Goal: Task Accomplishment & Management: Complete application form

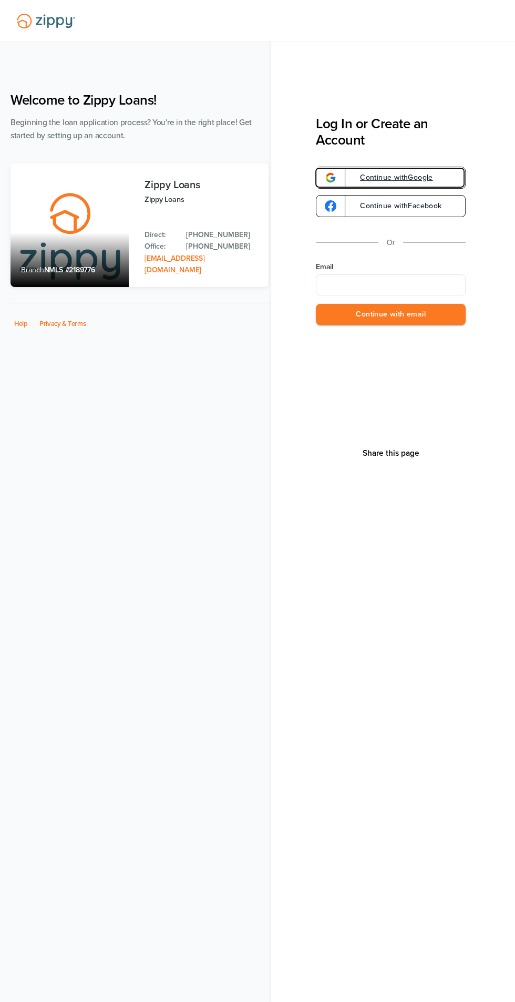
click at [411, 174] on span "Continue with Google" at bounding box center [391, 177] width 84 height 7
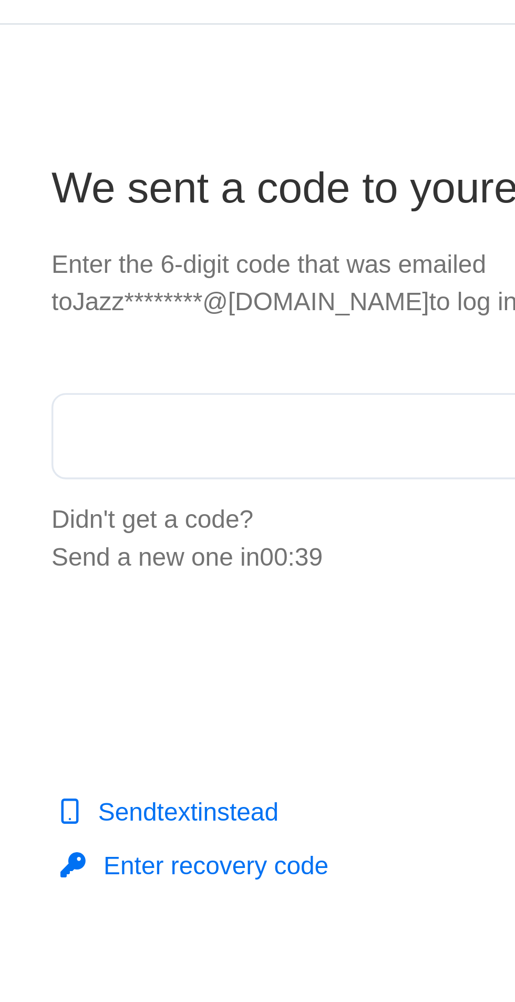
click at [207, 183] on input "text" at bounding box center [257, 188] width 199 height 25
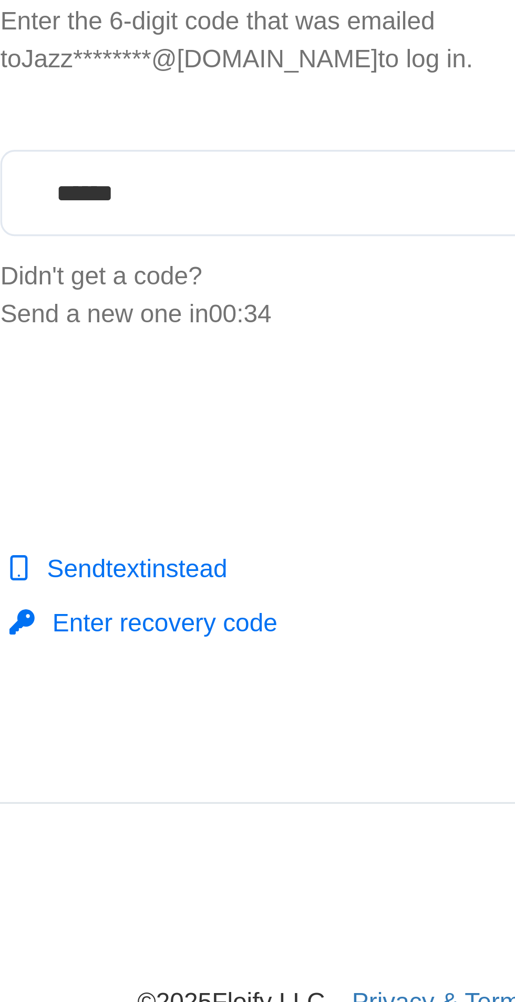
type input "******"
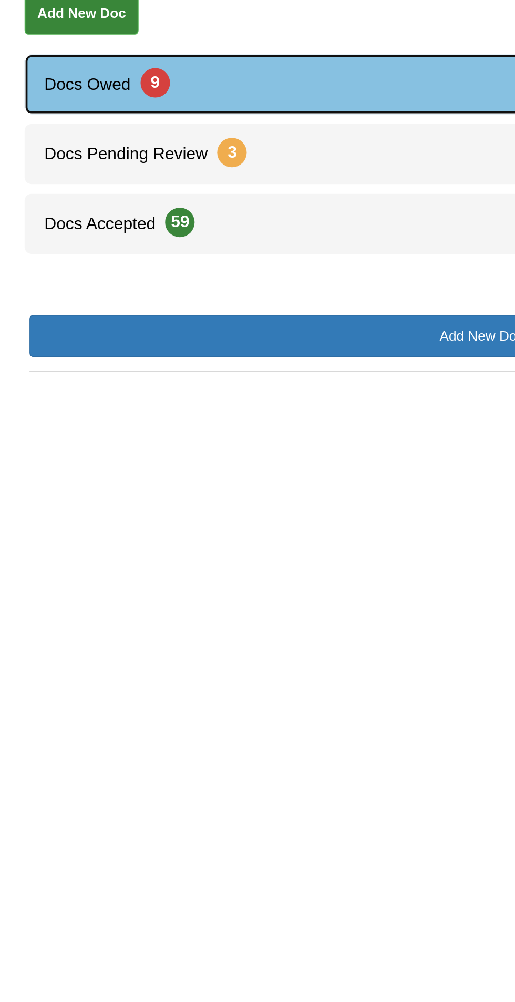
click at [90, 261] on link "Docs Owed 9" at bounding box center [257, 258] width 489 height 32
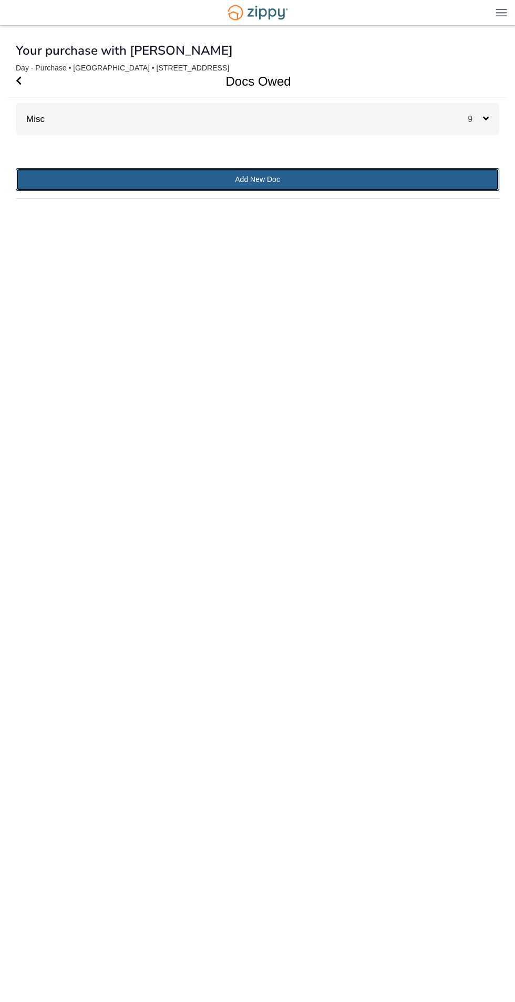
click at [268, 177] on link "Add New Doc" at bounding box center [258, 179] width 484 height 23
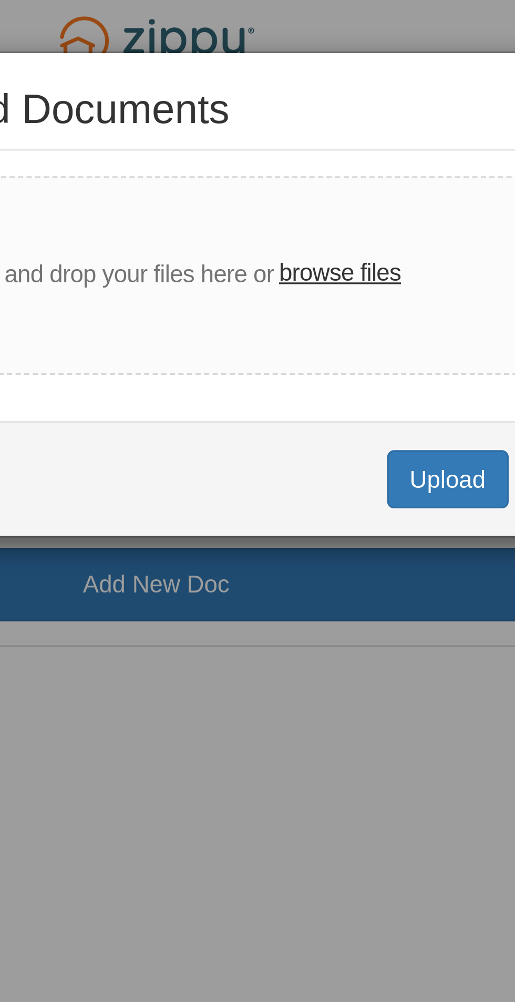
click at [291, 219] on div "× Upload Completed Documents Drag and drop your files here or browse files Uplo…" at bounding box center [257, 501] width 515 height 1002
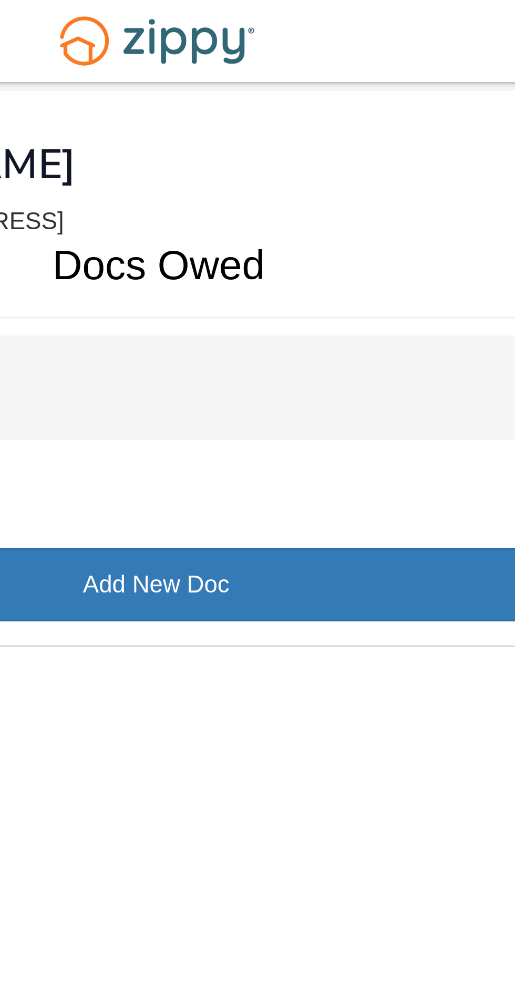
click at [305, 119] on div "Misc 9" at bounding box center [258, 119] width 484 height 32
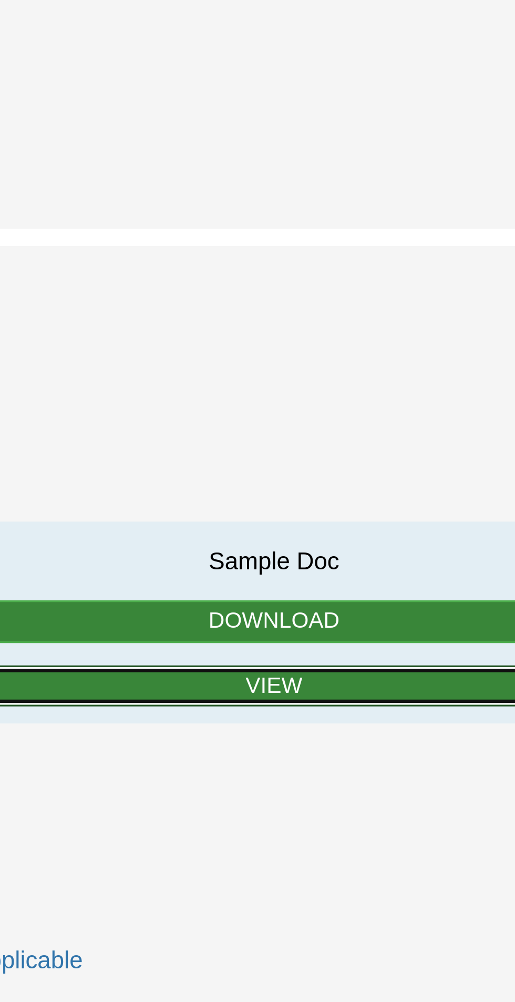
click at [273, 707] on link "View" at bounding box center [257, 713] width 429 height 13
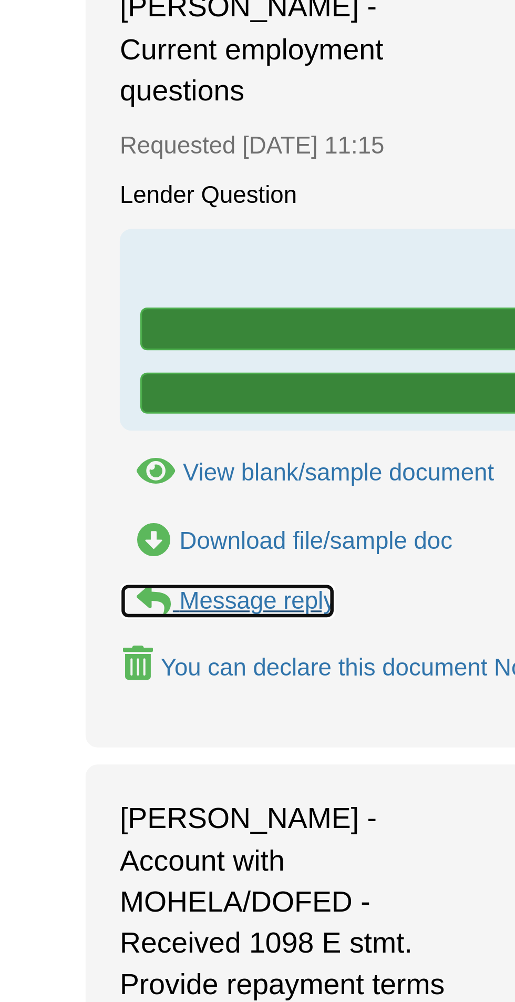
click at [84, 773] on div "Message reply" at bounding box center [79, 777] width 48 height 8
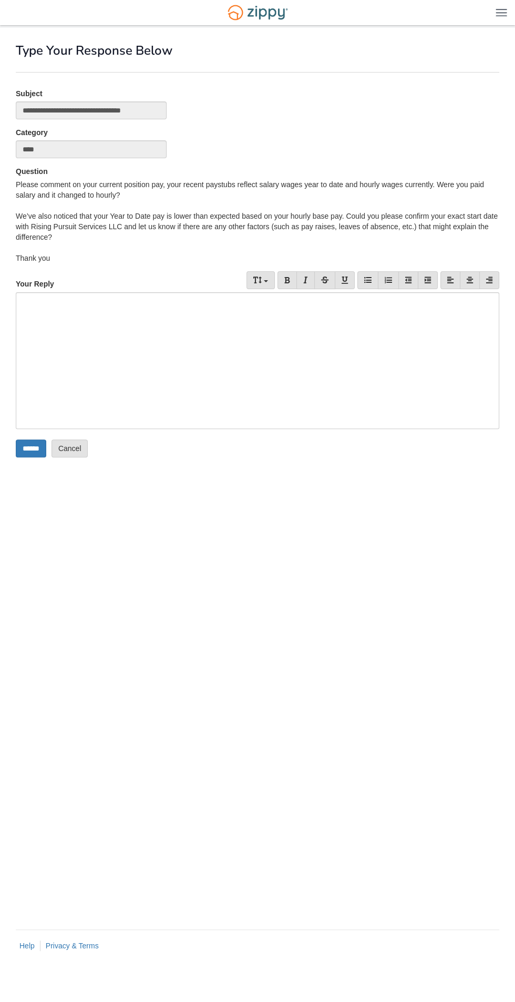
click at [296, 349] on div at bounding box center [258, 360] width 484 height 137
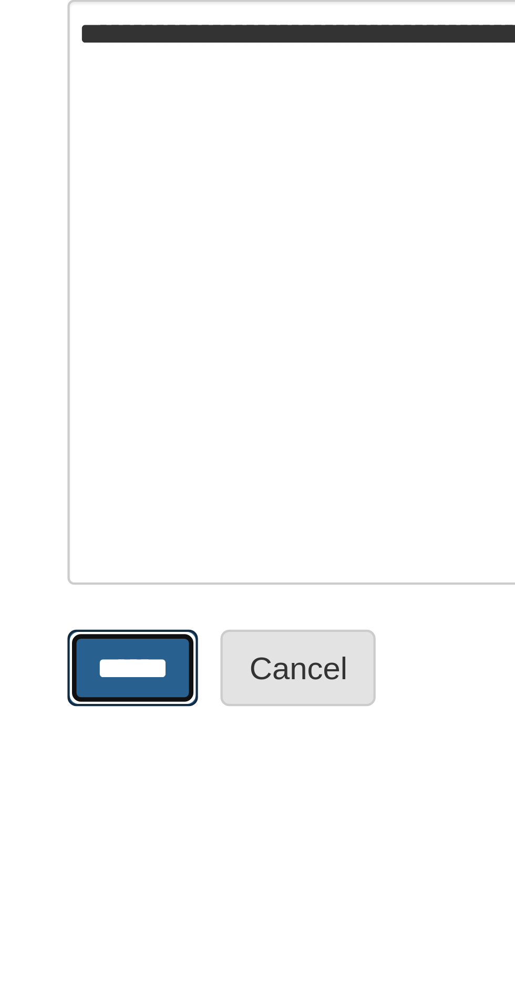
click at [30, 445] on input "******" at bounding box center [31, 448] width 30 height 18
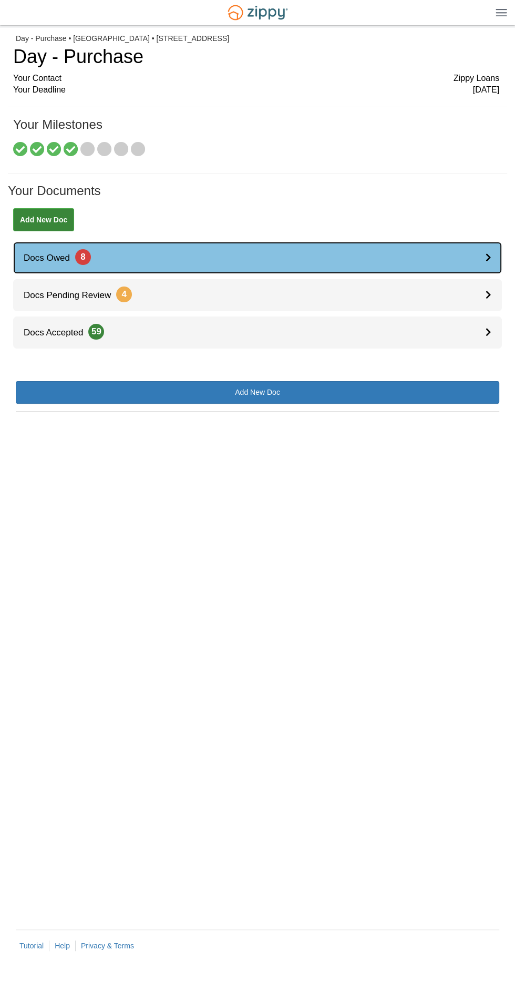
click at [271, 249] on link "Docs Owed 8" at bounding box center [257, 258] width 489 height 32
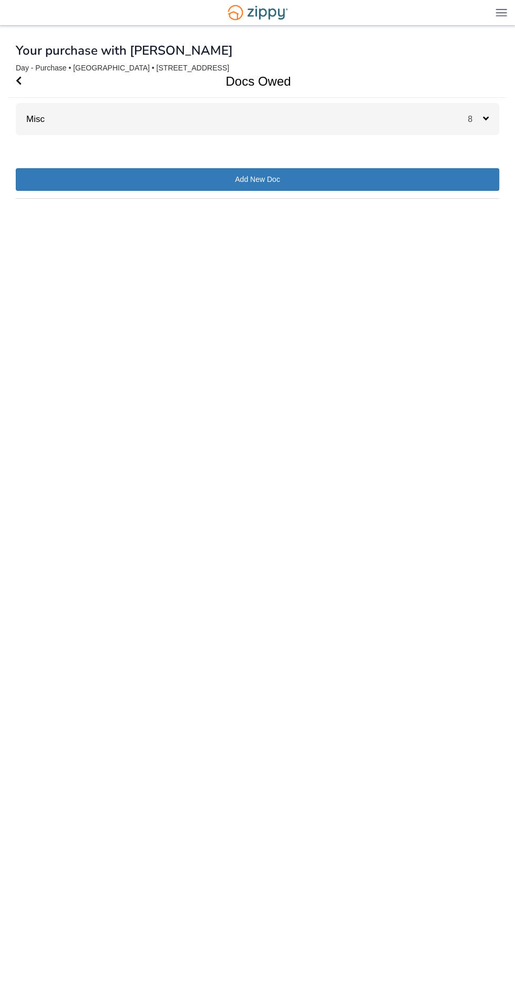
click at [322, 125] on div "Misc 8" at bounding box center [258, 119] width 484 height 32
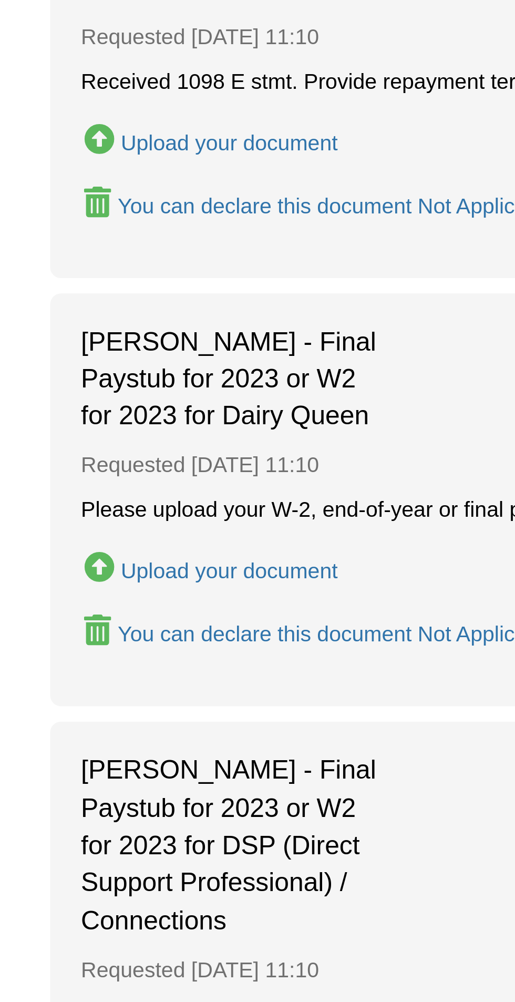
scroll to position [30, 0]
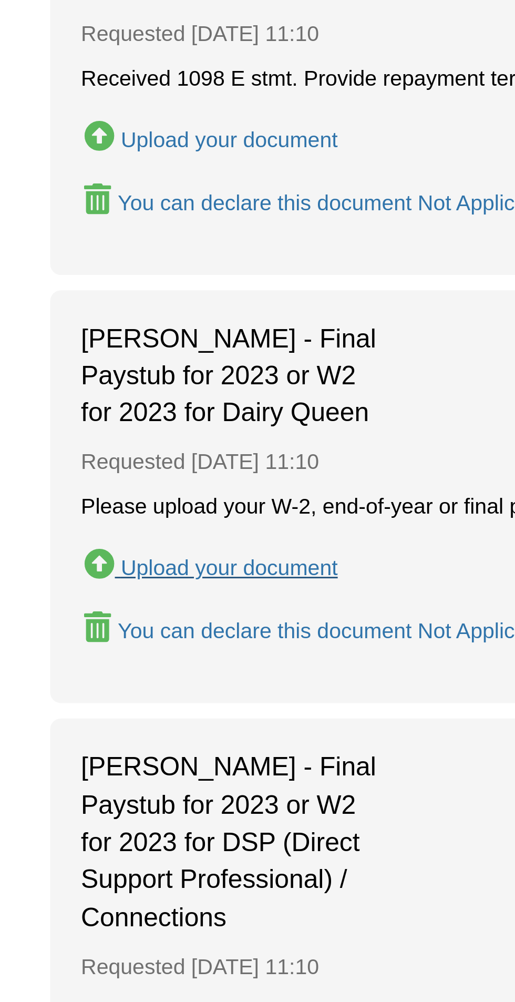
click at [97, 849] on div "Upload your document" at bounding box center [87, 853] width 74 height 8
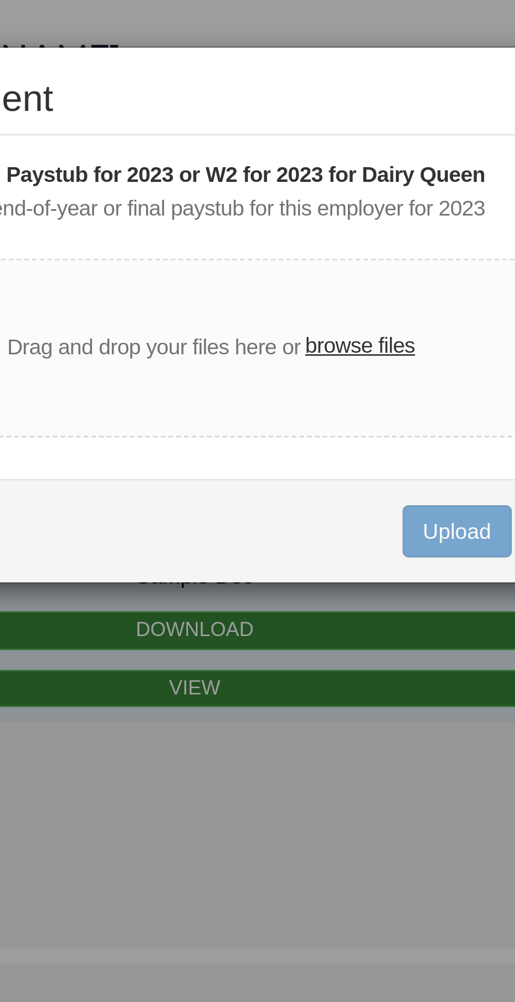
click at [310, 117] on label "browse files" at bounding box center [313, 118] width 37 height 12
click at [0, 0] on input "browse files" at bounding box center [0, 0] width 0 height 0
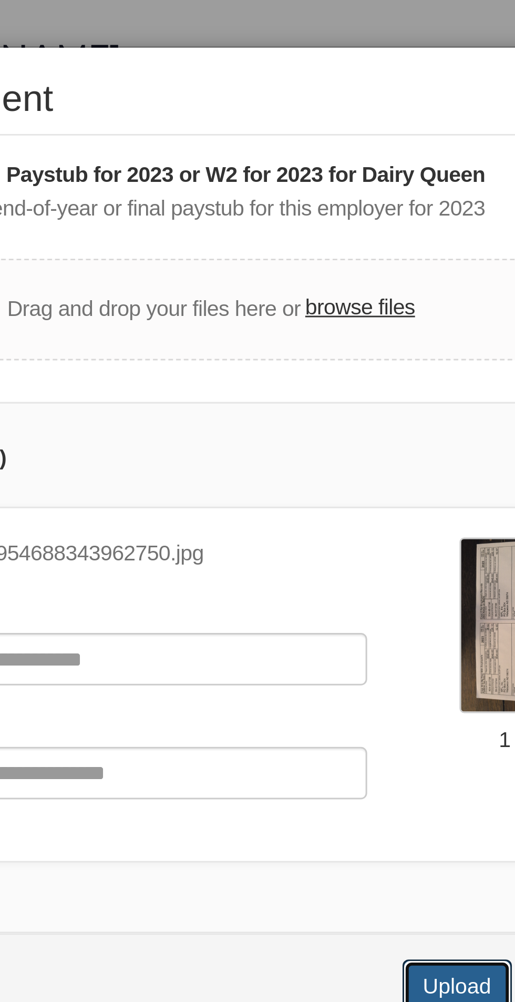
click at [352, 332] on button "Upload" at bounding box center [346, 336] width 37 height 18
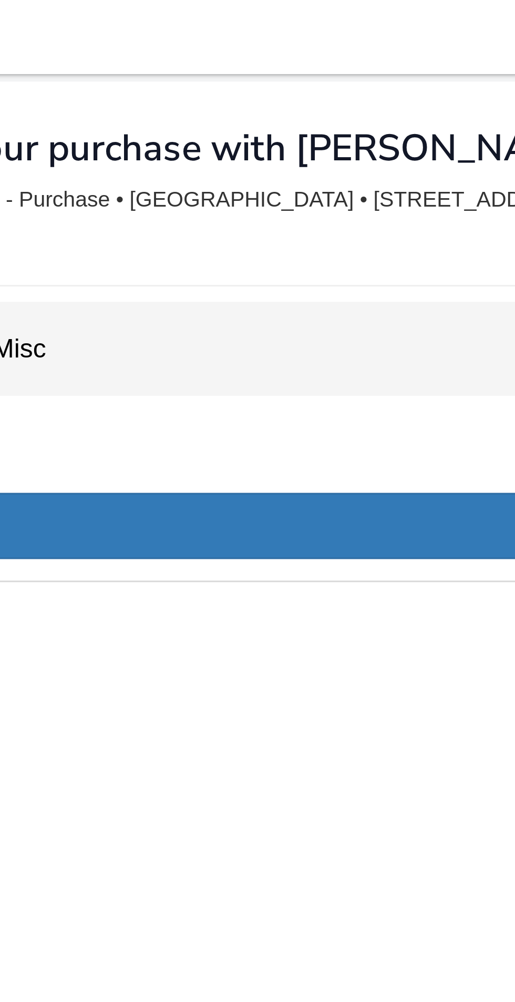
click at [95, 113] on div "Misc 7" at bounding box center [258, 119] width 484 height 32
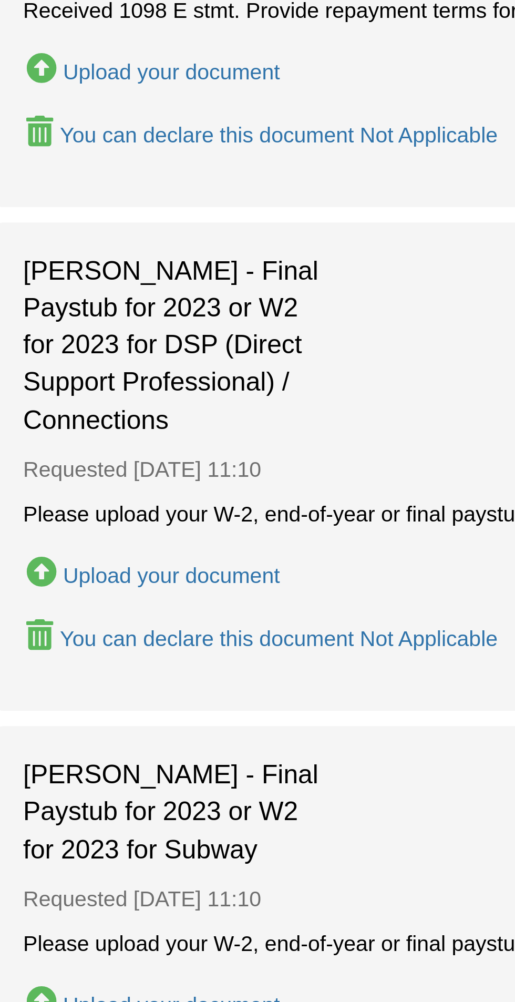
scroll to position [65, 0]
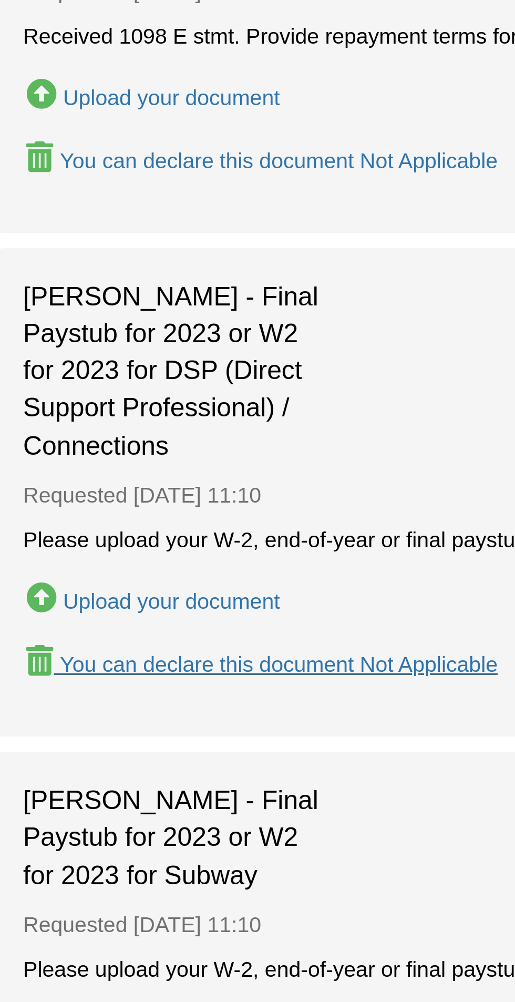
click at [126, 862] on div "You can declare this document Not Applicable" at bounding box center [123, 866] width 149 height 8
type input "**********"
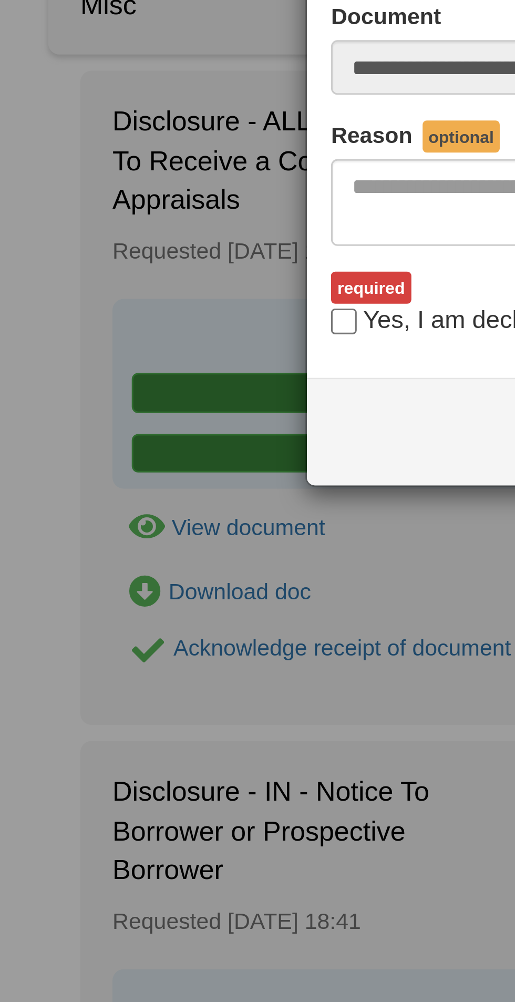
scroll to position [63, 0]
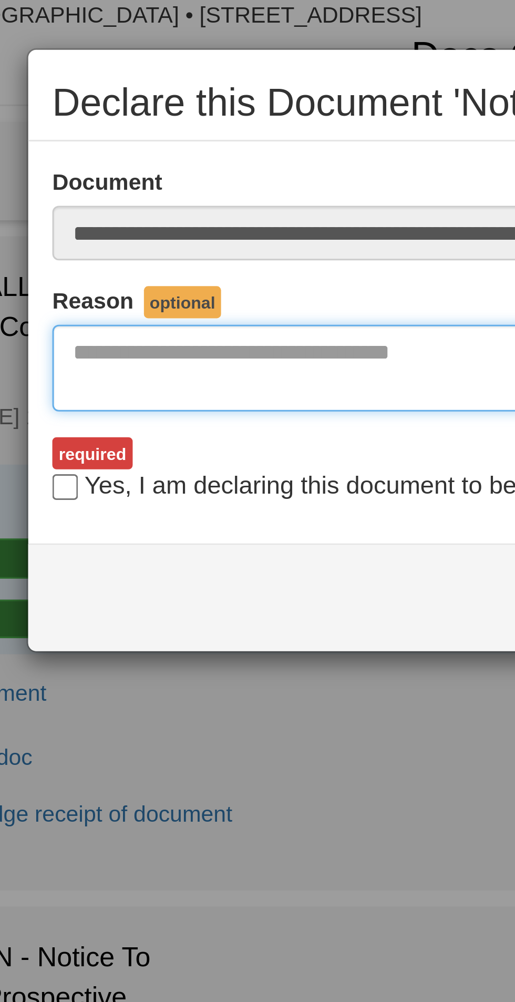
click at [195, 120] on textarea "Reasons Why" at bounding box center [257, 120] width 299 height 28
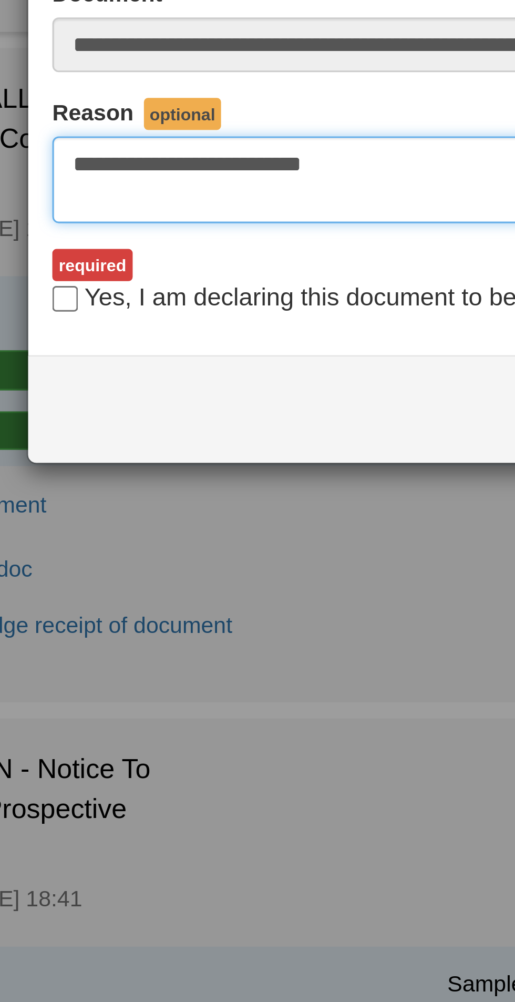
type textarea "**********"
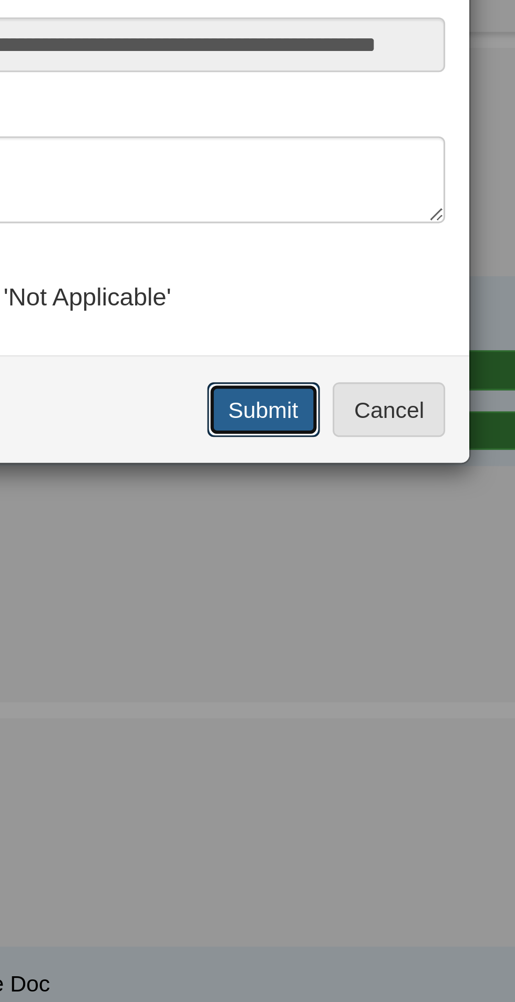
click at [350, 196] on button "Submit" at bounding box center [347, 196] width 37 height 18
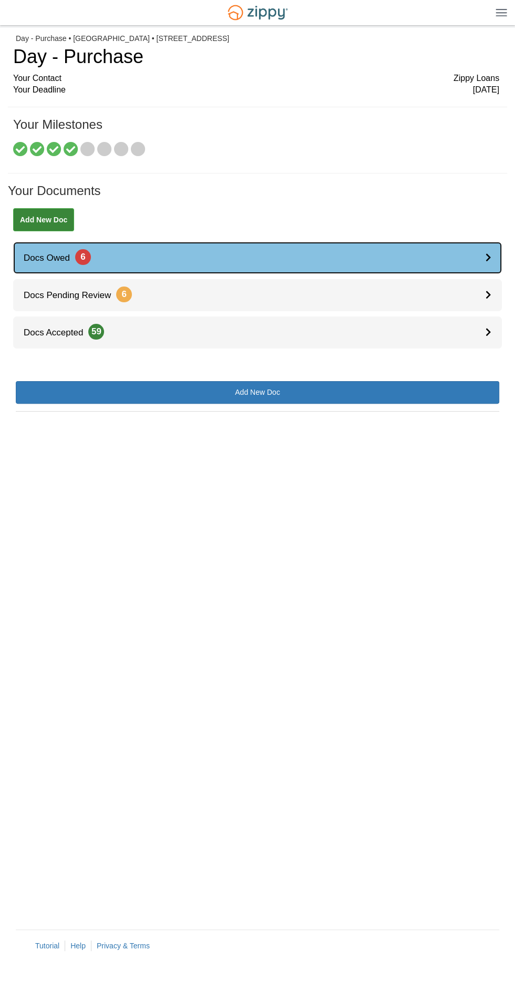
click at [330, 249] on link "Docs Owed 6" at bounding box center [257, 258] width 489 height 32
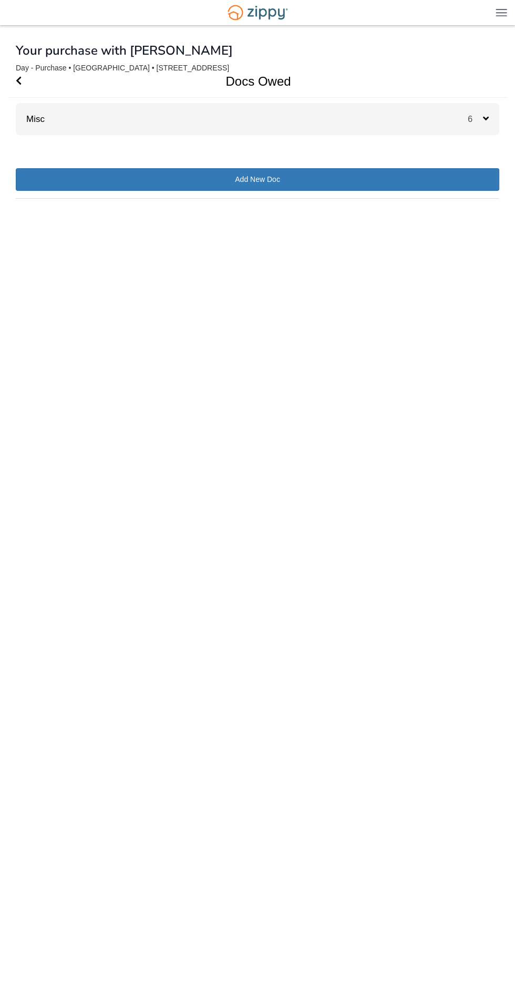
click at [325, 119] on div "Misc 6" at bounding box center [258, 119] width 484 height 32
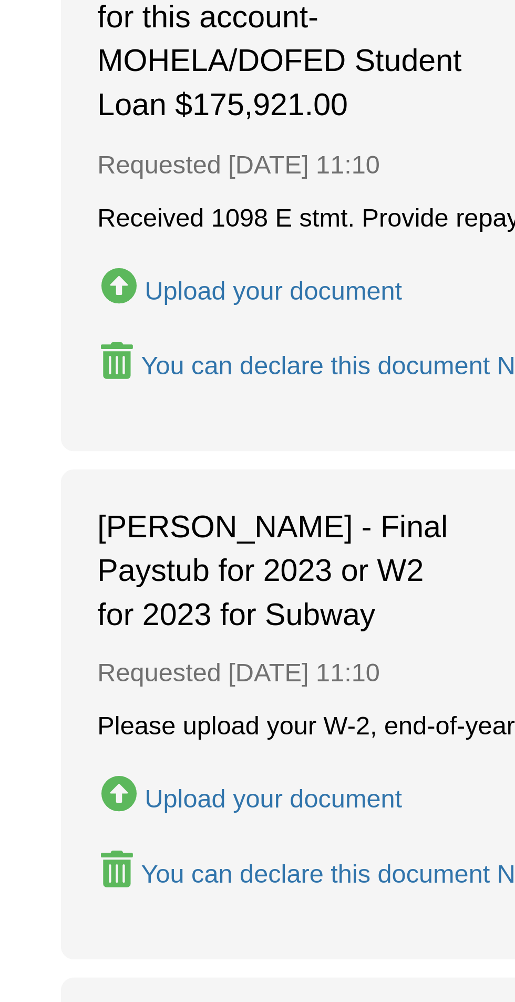
scroll to position [7, 0]
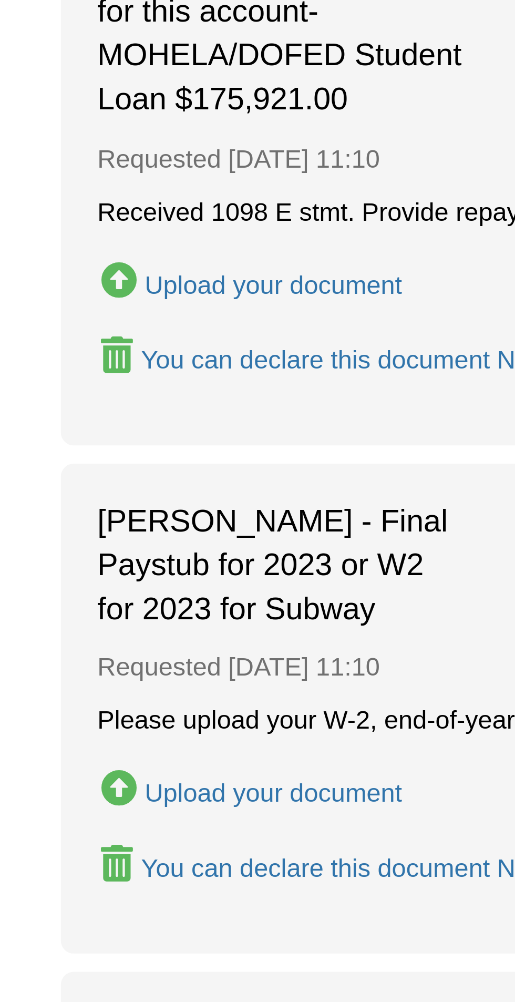
click at [111, 895] on div "[PERSON_NAME] - Final Paystub for 2023 or W2 for 2023 for Subway Requested [DAT…" at bounding box center [257, 852] width 462 height 141
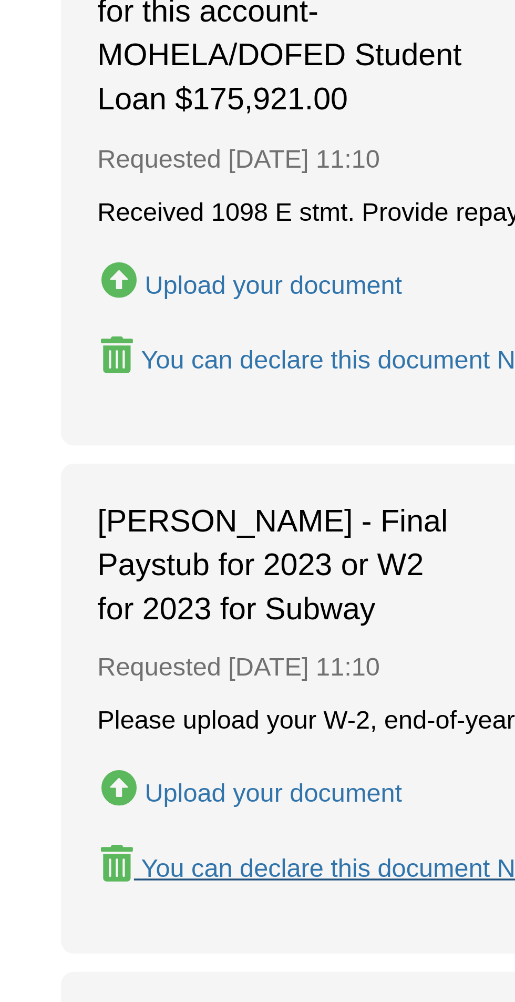
click at [104, 894] on div "You can declare this document Not Applicable" at bounding box center [123, 898] width 149 height 8
type input "**********"
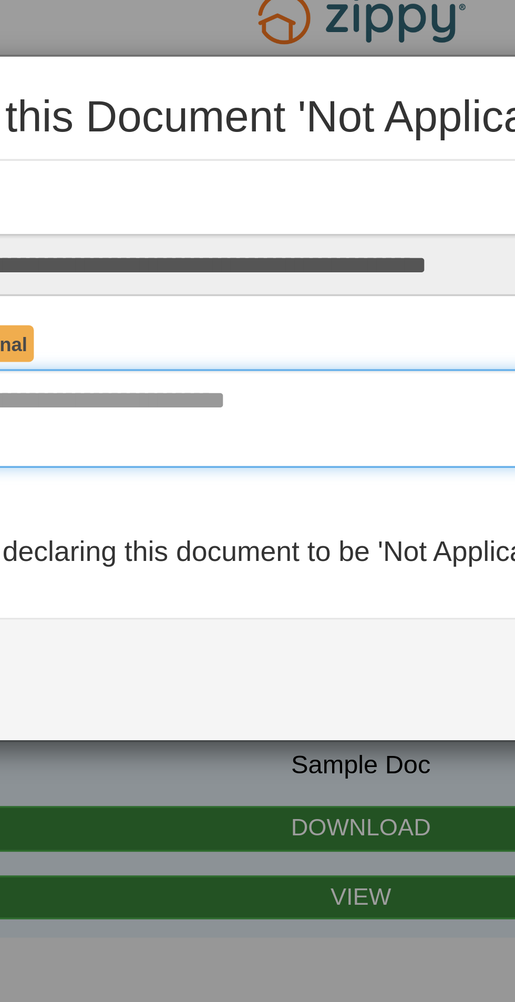
click at [245, 119] on textarea "Reasons Why" at bounding box center [257, 120] width 299 height 28
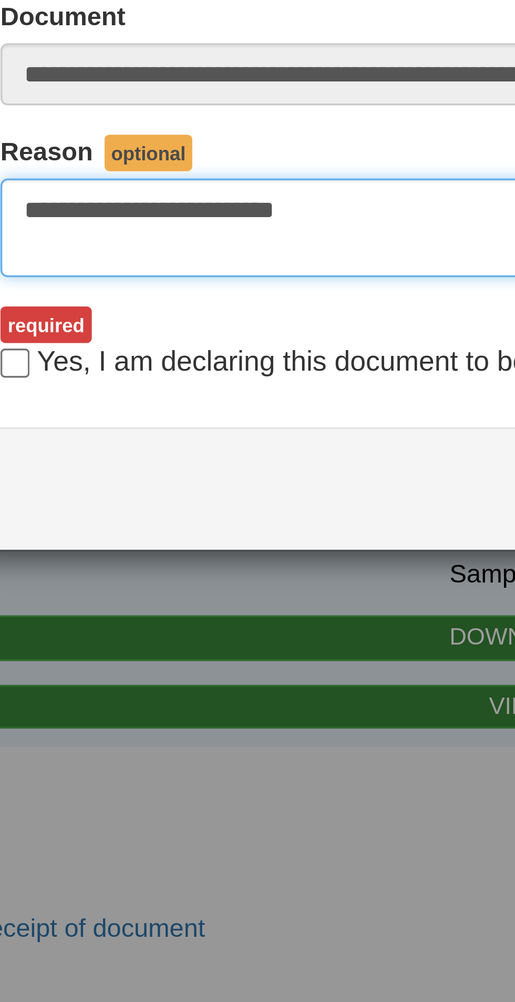
type textarea "**********"
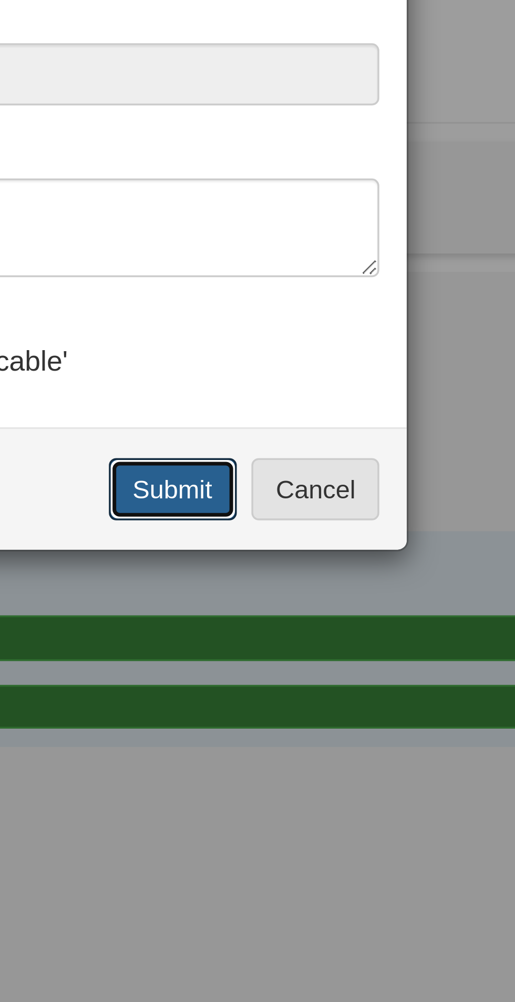
click at [346, 198] on button "Submit" at bounding box center [347, 196] width 37 height 18
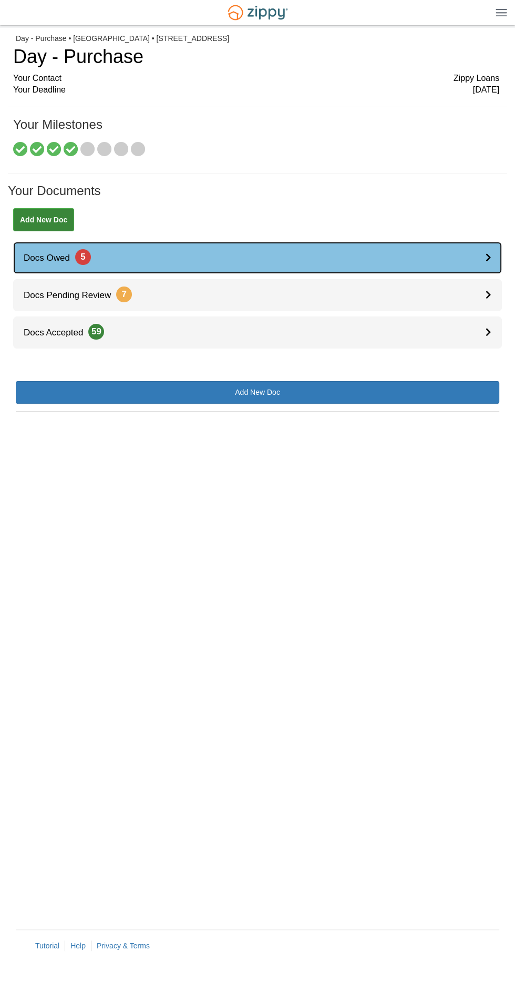
click at [375, 267] on link "Docs Owed 5" at bounding box center [257, 258] width 489 height 32
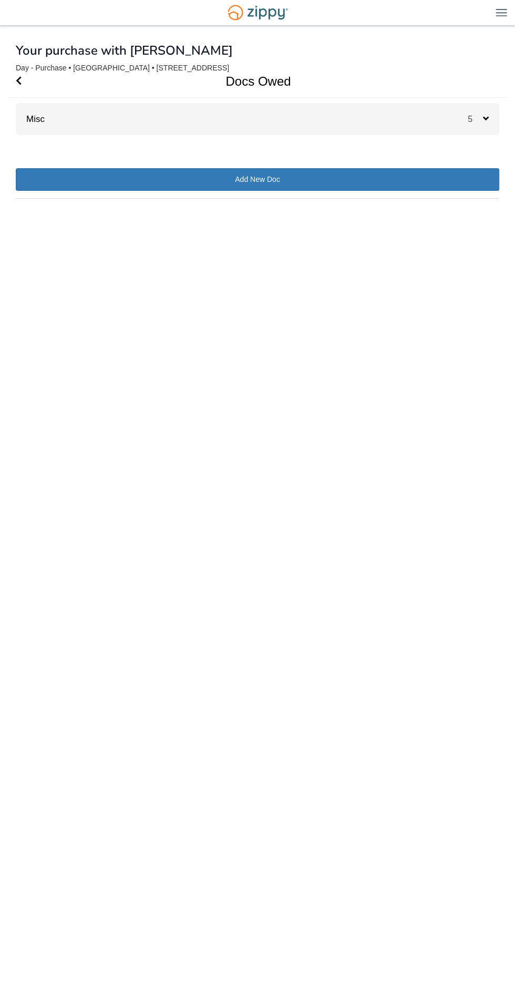
click at [397, 120] on div "Misc 5" at bounding box center [258, 119] width 484 height 32
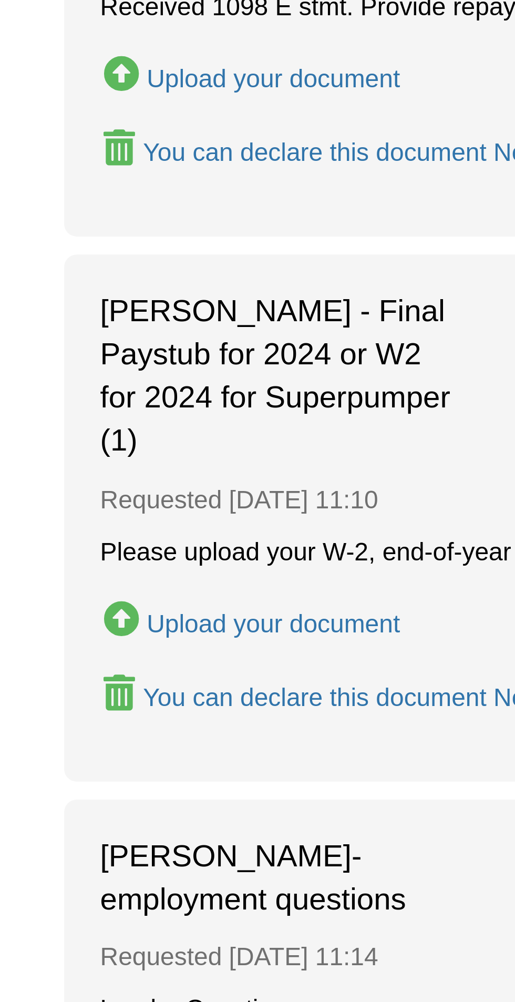
scroll to position [180, 0]
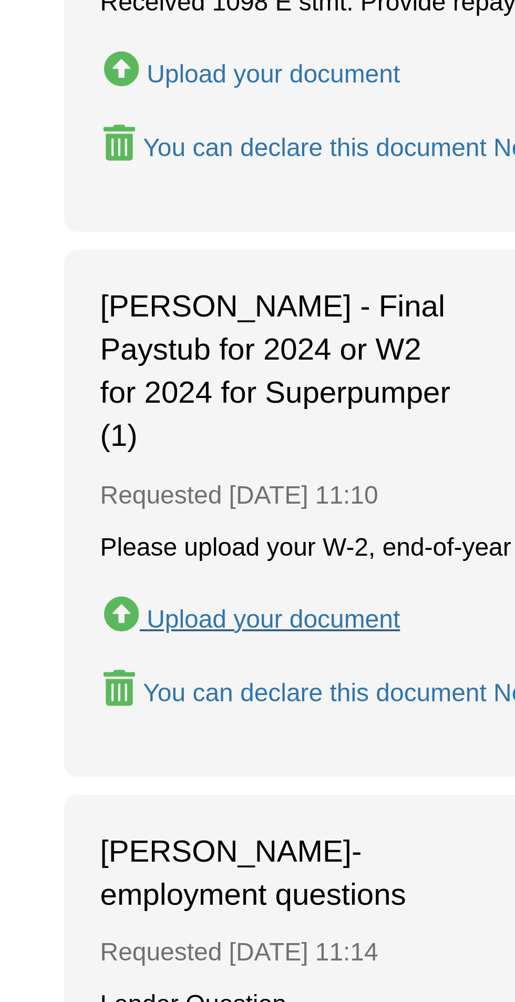
click at [105, 708] on button "Upload your document" at bounding box center [81, 715] width 89 height 15
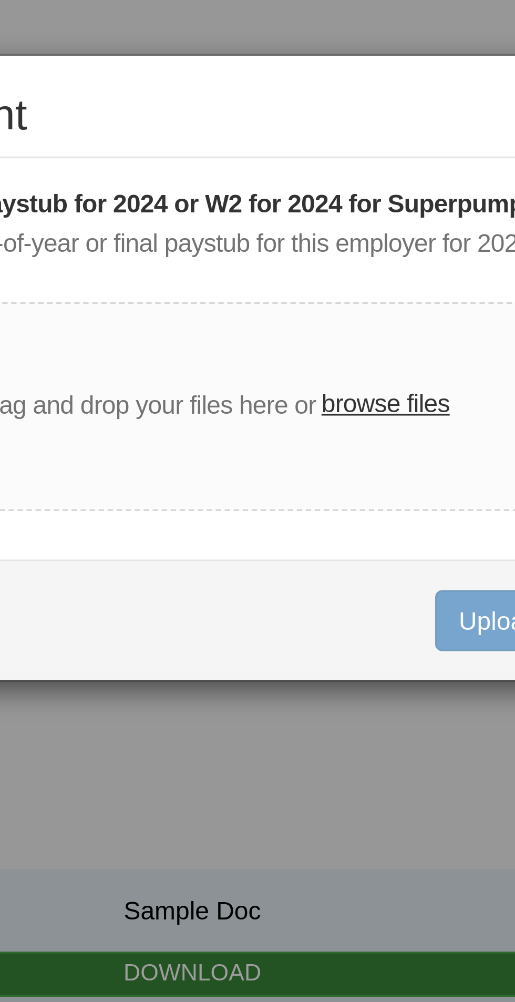
click at [319, 122] on label "browse files" at bounding box center [313, 118] width 37 height 12
click at [0, 0] on input "browse files" at bounding box center [0, 0] width 0 height 0
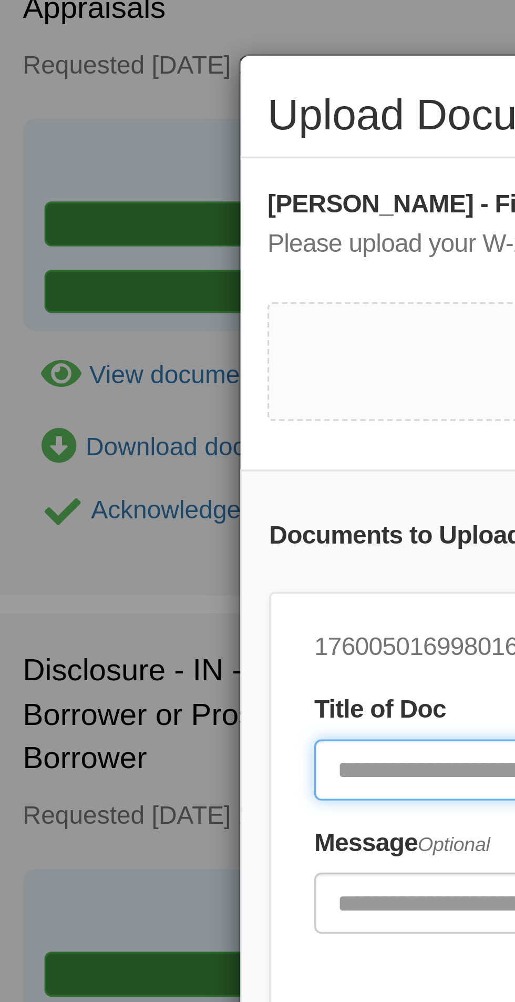
click at [147, 227] on input "Document Title" at bounding box center [219, 225] width 194 height 18
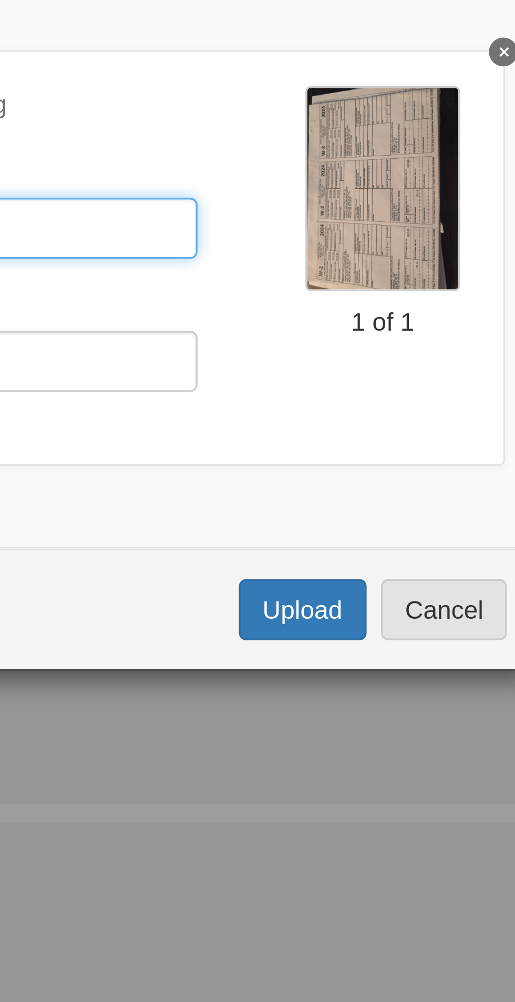
type input "**********"
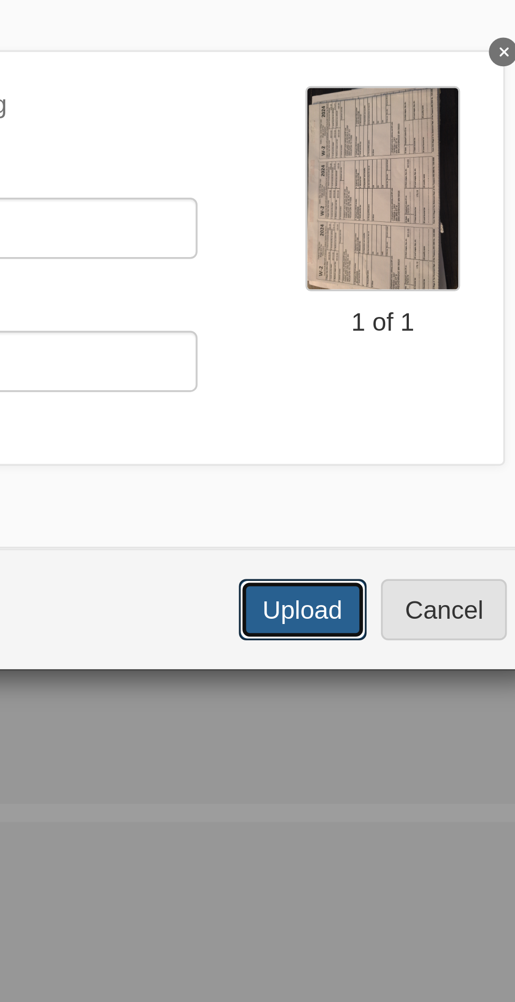
click at [345, 337] on button "Upload" at bounding box center [346, 336] width 37 height 18
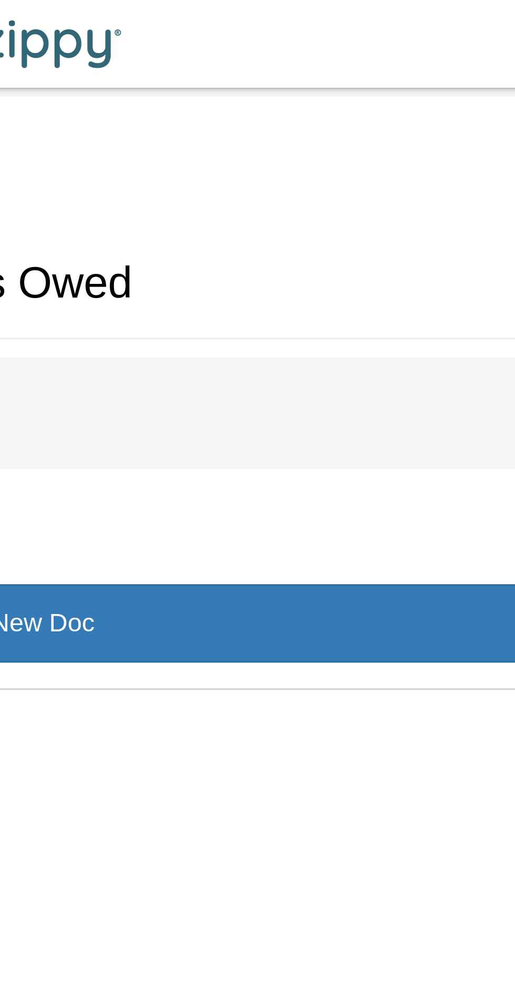
click at [333, 115] on div "Misc 4" at bounding box center [258, 119] width 484 height 32
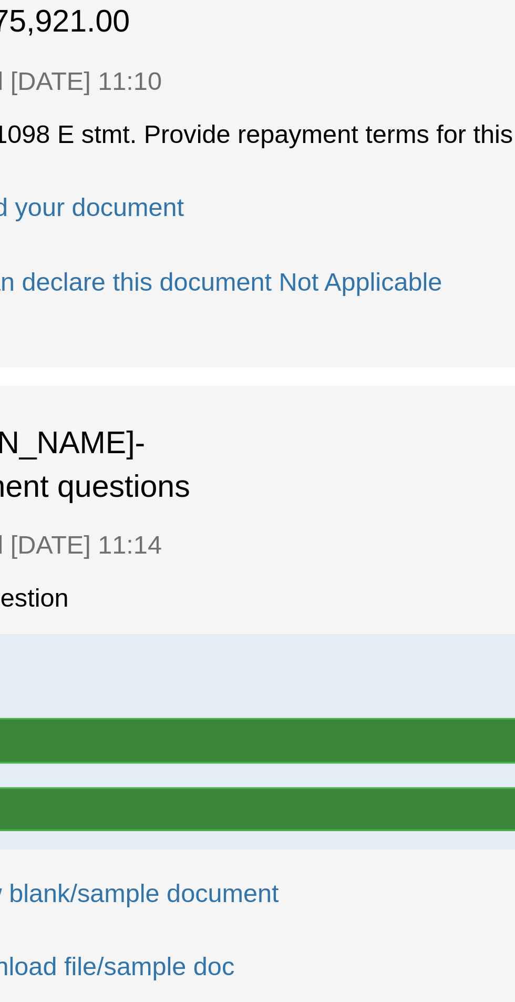
scroll to position [77, 0]
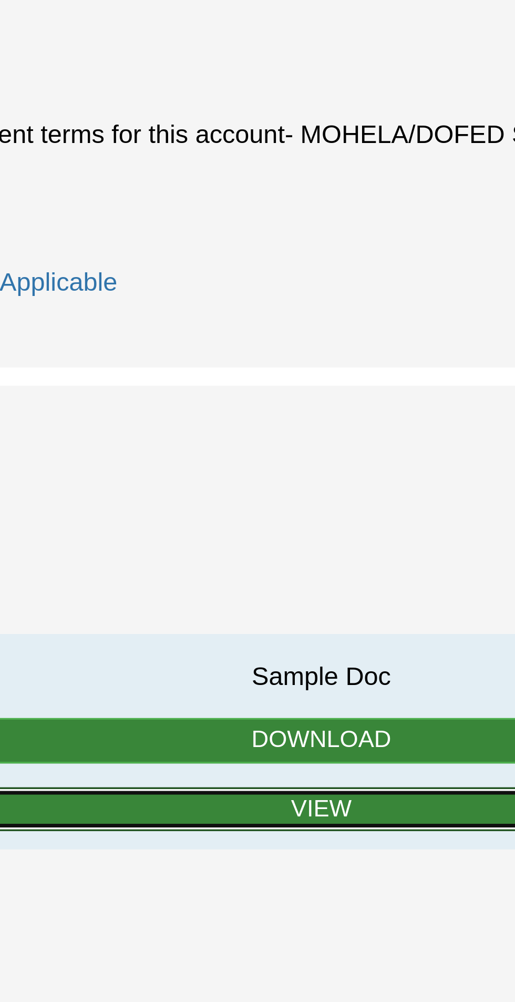
click at [265, 828] on link "View" at bounding box center [257, 834] width 429 height 13
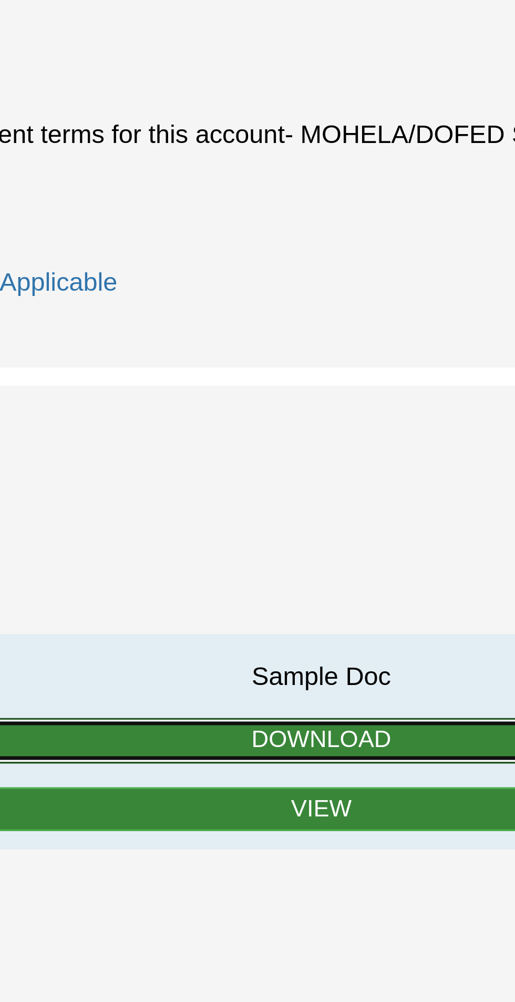
click at [284, 808] on link "Download" at bounding box center [257, 814] width 429 height 13
